Goal: Check status

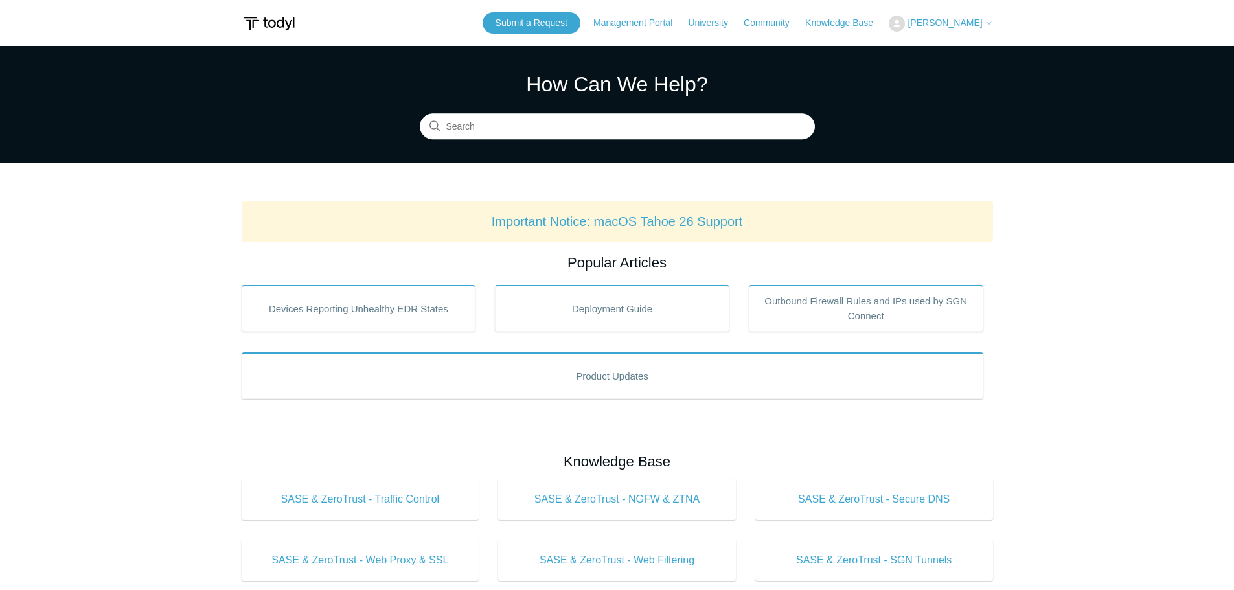
click at [967, 24] on span "[PERSON_NAME]" at bounding box center [944, 22] width 74 height 10
click at [977, 50] on link "My Support Requests" at bounding box center [952, 51] width 126 height 23
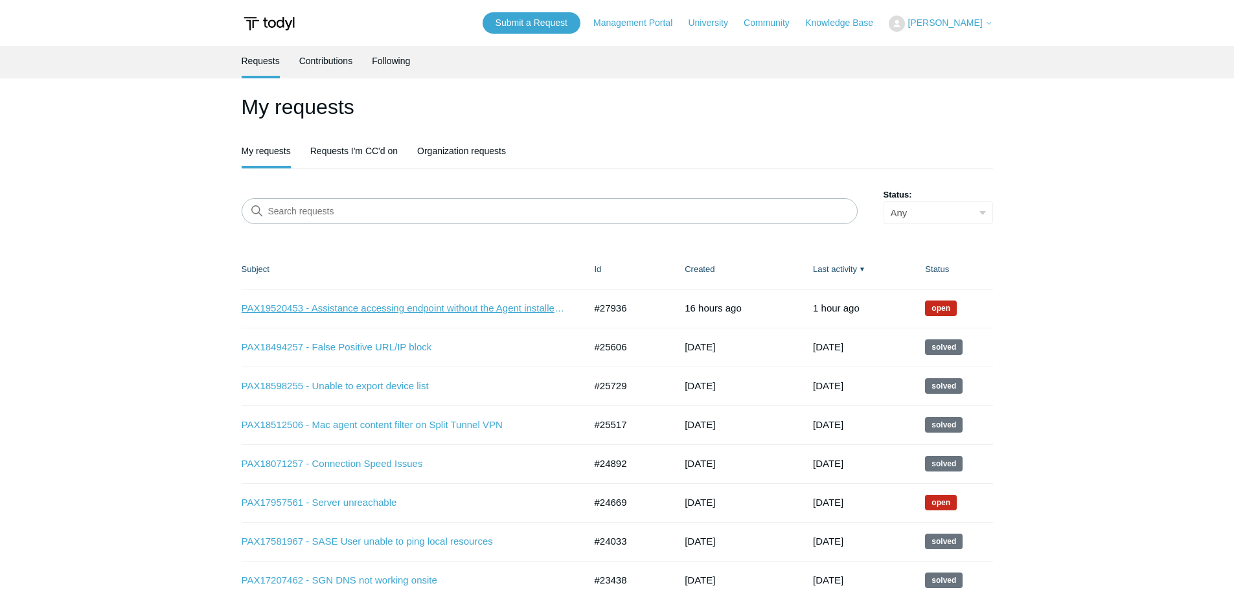
click at [419, 312] on link "PAX19520453 - Assistance accessing endpoint without the Agent installed remotely" at bounding box center [404, 308] width 324 height 15
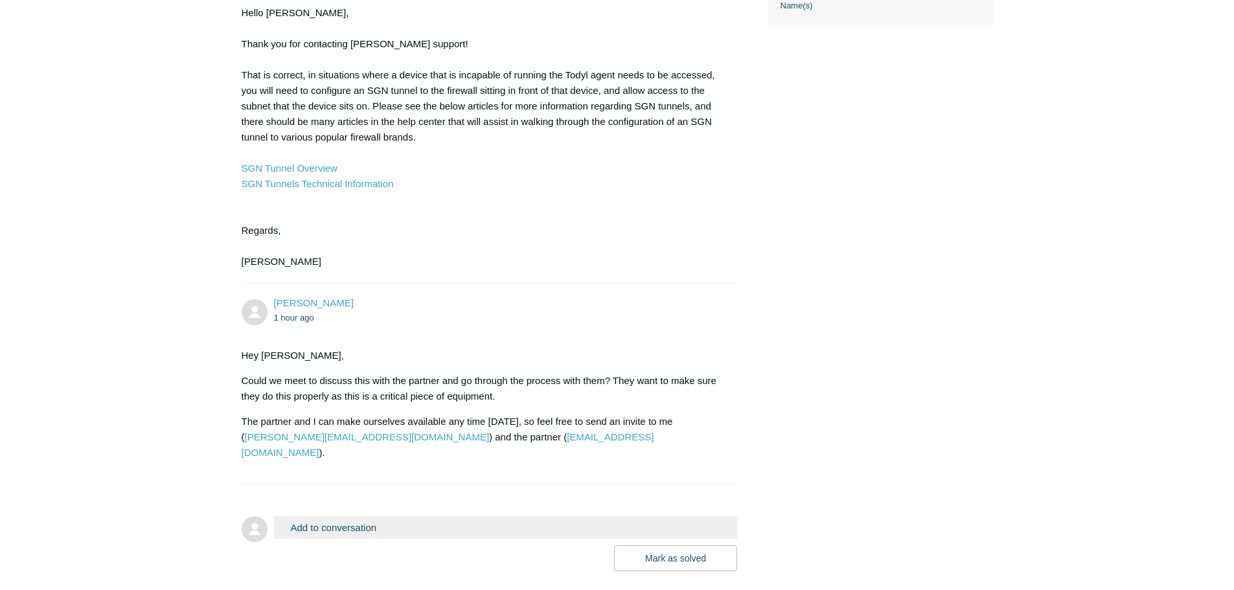
scroll to position [684, 0]
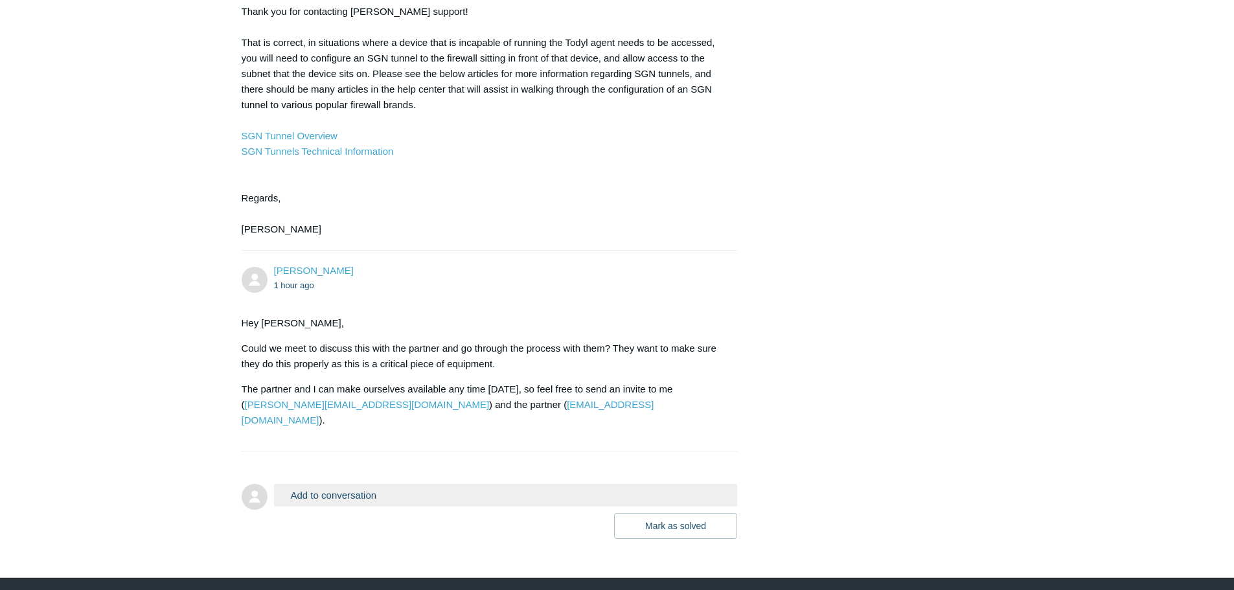
scroll to position [684, 0]
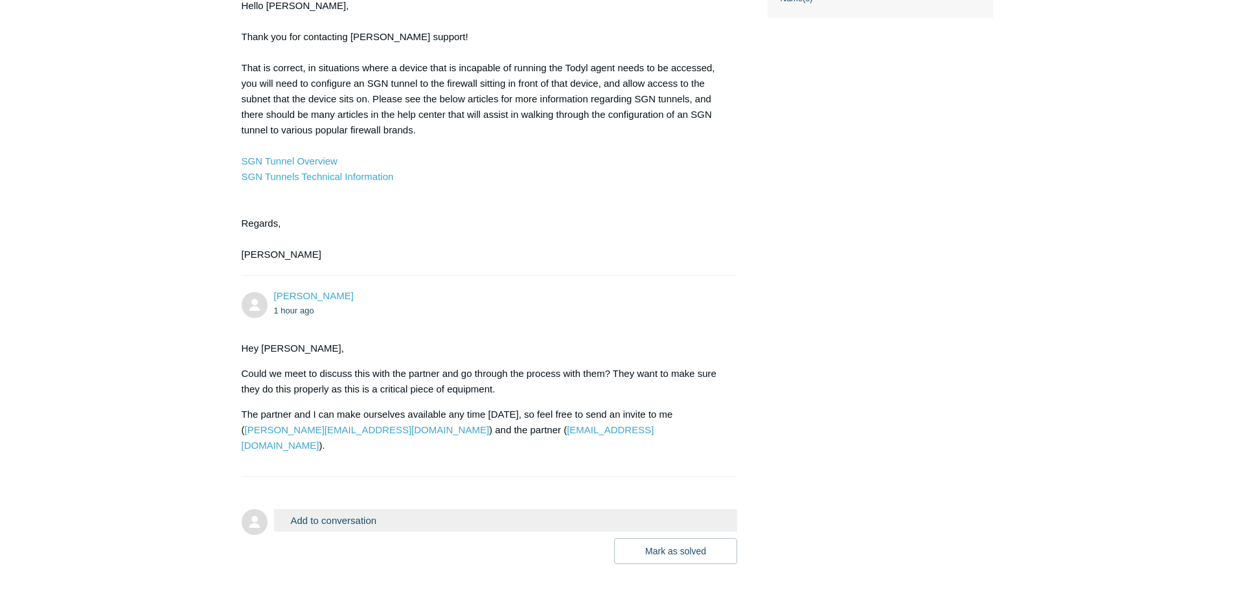
scroll to position [684, 0]
